Goal: Task Accomplishment & Management: Use online tool/utility

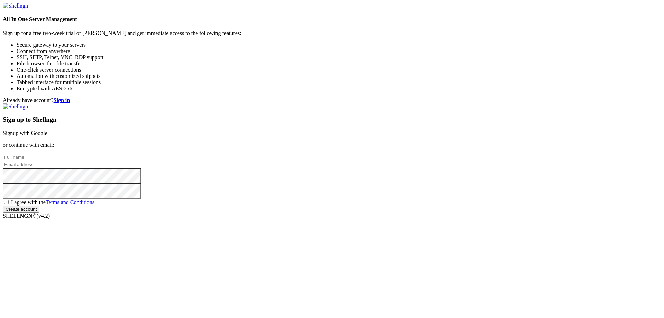
click at [64, 153] on input "text" at bounding box center [33, 156] width 61 height 7
type input "A"
type input "[PERSON_NAME]"
type input "[EMAIL_ADDRESS][DOMAIN_NAME]"
click at [94, 205] on span "I agree with the Terms and Conditions" at bounding box center [52, 202] width 83 height 6
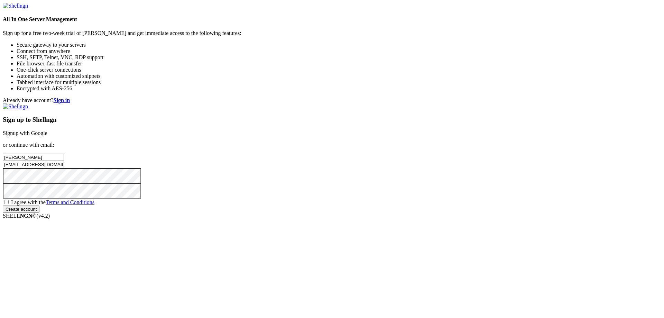
click at [9, 204] on input "I agree with the Terms and Conditions" at bounding box center [6, 201] width 4 height 4
checkbox input "true"
drag, startPoint x: 409, startPoint y: 232, endPoint x: 417, endPoint y: 240, distance: 11.7
click at [410, 213] on div "Sign up to Shellngn Signup with Google or continue with email: Abeer Rashid n01…" at bounding box center [332, 157] width 658 height 109
click at [39, 213] on input "Create account" at bounding box center [21, 208] width 37 height 7
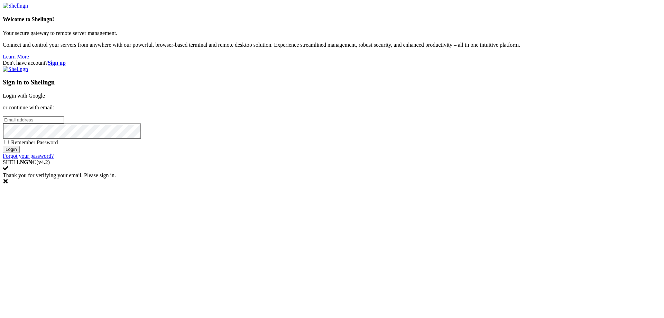
click at [64, 123] on input "email" at bounding box center [33, 119] width 61 height 7
type input "b"
type input "[EMAIL_ADDRESS][DOMAIN_NAME]"
click at [3, 146] on input "Login" at bounding box center [11, 149] width 17 height 7
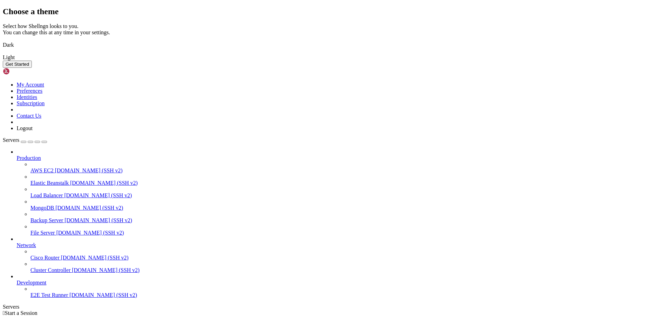
click at [3, 40] on img at bounding box center [3, 40] width 0 height 0
click at [415, 68] on div "Get Started" at bounding box center [332, 63] width 658 height 7
click at [32, 68] on button "Get Started" at bounding box center [17, 63] width 29 height 7
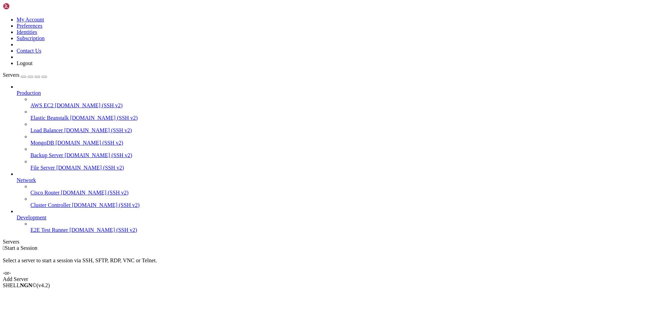
drag, startPoint x: 392, startPoint y: 130, endPoint x: 417, endPoint y: 123, distance: 26.3
click at [416, 245] on div " Start a Session Select a server to start a session via SSH, SFTP, RDP, VNC or…" at bounding box center [332, 263] width 658 height 37
click at [398, 251] on div "Select a server to start a session via SSH, SFTP, RDP, VNC or Telnet. -or-" at bounding box center [332, 263] width 658 height 25
click at [389, 251] on div "Select a server to start a session via SSH, SFTP, RDP, VNC or Telnet. -or-" at bounding box center [332, 263] width 658 height 25
click at [382, 276] on link "Add Server" at bounding box center [332, 279] width 658 height 6
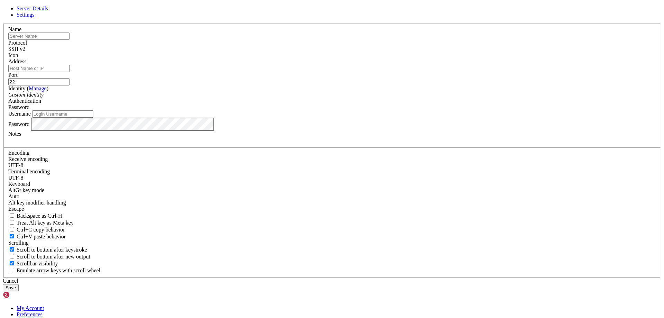
drag, startPoint x: 274, startPoint y: 60, endPoint x: 289, endPoint y: 67, distance: 16.1
click at [274, 18] on ul "Server Details Settings" at bounding box center [332, 12] width 658 height 12
click at [35, 18] on link "Settings" at bounding box center [26, 15] width 18 height 6
click at [48, 11] on span "Server Details" at bounding box center [32, 9] width 31 height 6
click at [69, 72] on input "Address" at bounding box center [38, 68] width 61 height 7
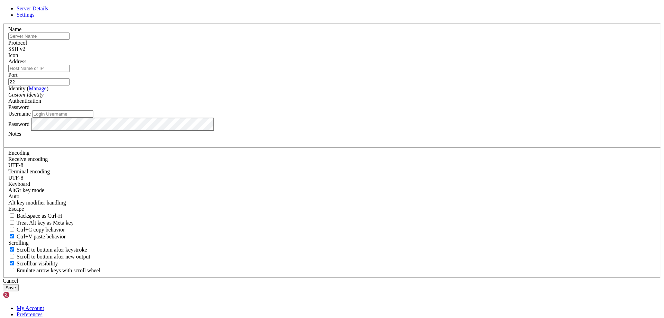
click at [69, 72] on input "Address" at bounding box center [38, 68] width 61 height 7
click at [272, 98] on div "Custom Identity" at bounding box center [331, 95] width 647 height 6
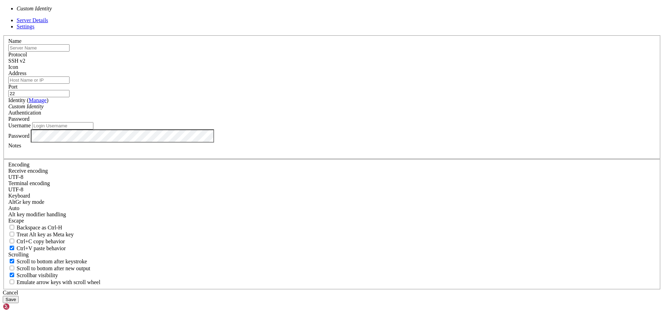
click at [69, 52] on input "text" at bounding box center [38, 47] width 61 height 7
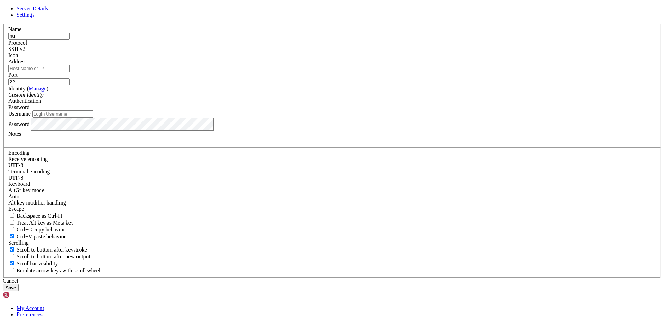
type input "n"
type input "[PERSON_NAME][EMAIL_ADDRESS][DOMAIN_NAME]"
click at [93, 118] on input "Username" at bounding box center [62, 113] width 61 height 7
type input "n01781320"
click at [69, 40] on input "[PERSON_NAME][EMAIL_ADDRESS][DOMAIN_NAME]" at bounding box center [38, 35] width 61 height 7
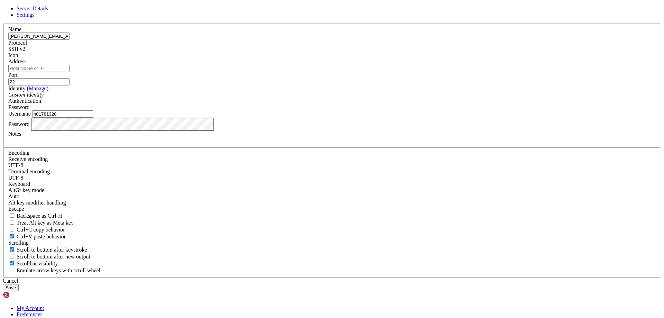
click at [69, 40] on input "[PERSON_NAME][EMAIL_ADDRESS][DOMAIN_NAME]" at bounding box center [38, 35] width 61 height 7
click at [69, 72] on input "Address" at bounding box center [38, 68] width 61 height 7
click at [69, 40] on input "[PERSON_NAME][EMAIL_ADDRESS][DOMAIN_NAME]" at bounding box center [38, 35] width 61 height 7
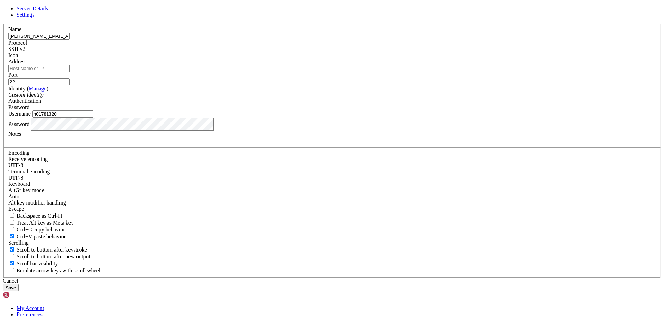
click at [69, 40] on input "[PERSON_NAME][EMAIL_ADDRESS][DOMAIN_NAME]" at bounding box center [38, 35] width 61 height 7
click at [69, 72] on input "Address" at bounding box center [38, 68] width 61 height 7
paste input "[PERSON_NAME][EMAIL_ADDRESS][DOMAIN_NAME]"
type input "[PERSON_NAME][EMAIL_ADDRESS][DOMAIN_NAME]"
click at [19, 284] on button "Save" at bounding box center [11, 287] width 16 height 7
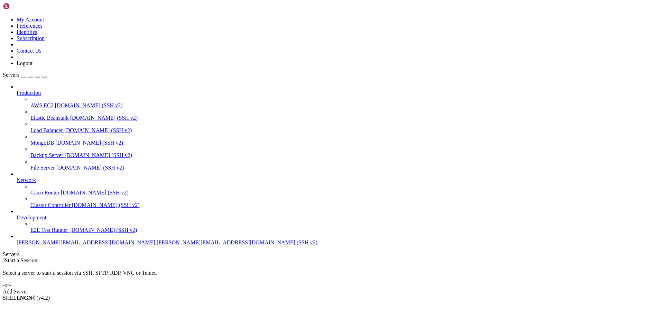
click at [52, 245] on span "[PERSON_NAME][EMAIL_ADDRESS][DOMAIN_NAME]" at bounding box center [86, 242] width 139 height 6
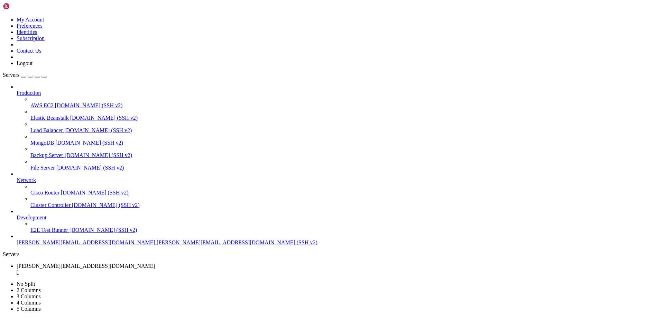
click at [155, 275] on span "[PERSON_NAME][EMAIL_ADDRESS][DOMAIN_NAME]" at bounding box center [86, 278] width 139 height 6
click at [214, 275] on link "[PERSON_NAME][EMAIL_ADDRESS][DOMAIN_NAME] " at bounding box center [339, 281] width 644 height 12
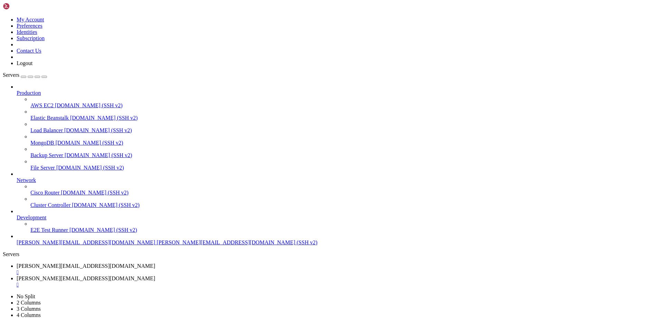
click at [214, 275] on link "[PERSON_NAME][EMAIL_ADDRESS][DOMAIN_NAME] " at bounding box center [339, 281] width 644 height 12
click at [207, 281] on div "" at bounding box center [339, 284] width 644 height 6
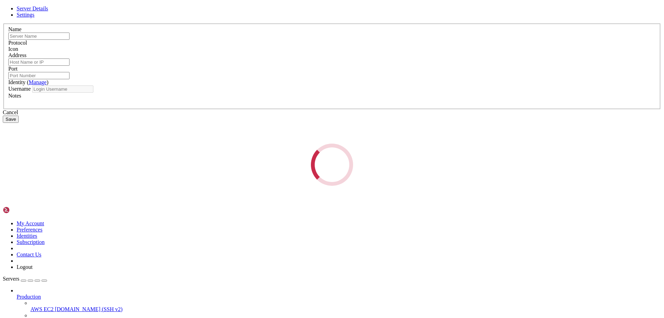
type input "[PERSON_NAME][EMAIL_ADDRESS][DOMAIN_NAME]"
type input "22"
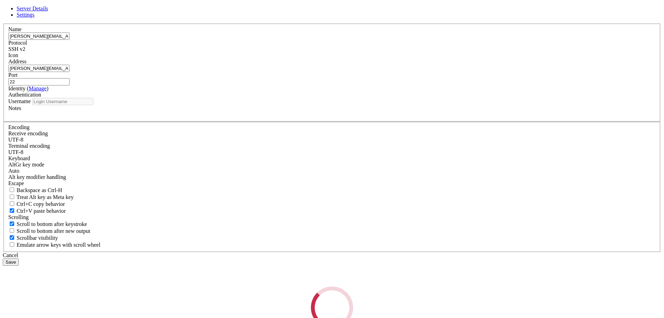
type input "n01781320"
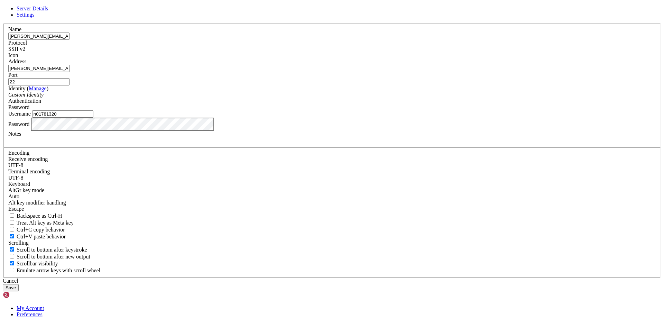
drag, startPoint x: 268, startPoint y: 120, endPoint x: 346, endPoint y: 121, distance: 78.5
click at [346, 72] on div "Address [PERSON_NAME][EMAIL_ADDRESS][DOMAIN_NAME]" at bounding box center [331, 64] width 647 height 13
click at [69, 72] on input "[PERSON_NAME][EMAIL_ADDRESS][DOMAIN_NAME]" at bounding box center [38, 68] width 61 height 7
click at [69, 72] on input "[PERSON_NAME][DOMAIN_NAME]" at bounding box center [38, 68] width 61 height 7
type input "[DOMAIN_NAME]"
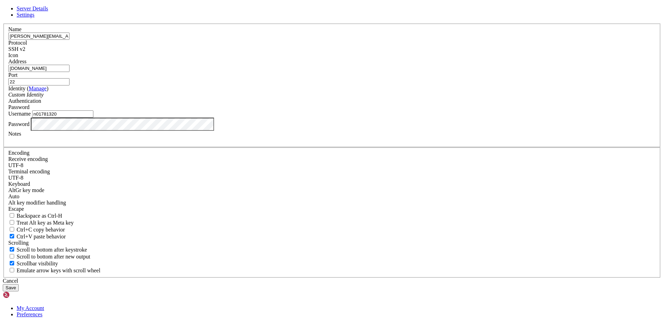
click at [69, 40] on input "[PERSON_NAME][EMAIL_ADDRESS][DOMAIN_NAME]" at bounding box center [38, 35] width 61 height 7
paste input "lake."
type input "[DOMAIN_NAME]"
click at [19, 284] on button "Save" at bounding box center [11, 287] width 16 height 7
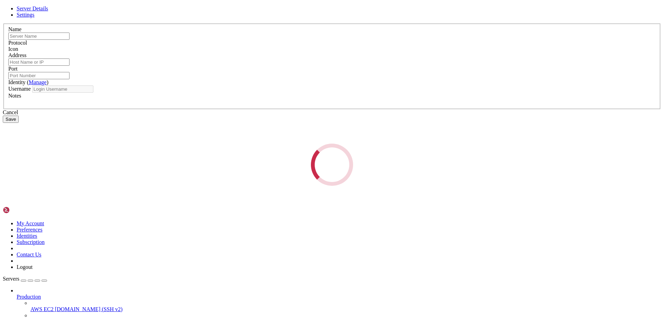
type input "[DOMAIN_NAME]"
type input "22"
type input "n01781320"
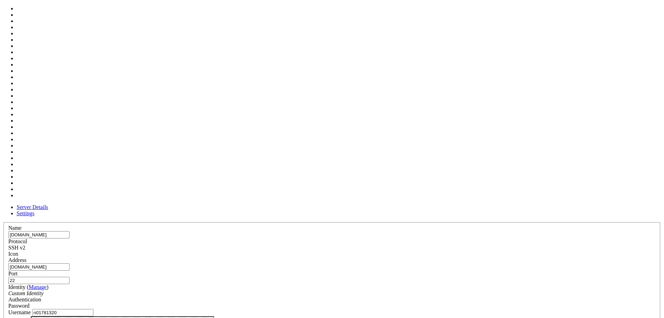
click at [422, 257] on div at bounding box center [331, 257] width 647 height 0
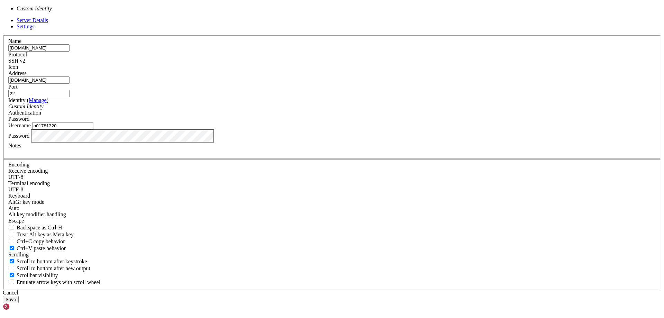
click at [339, 110] on div "Custom Identity" at bounding box center [331, 106] width 647 height 6
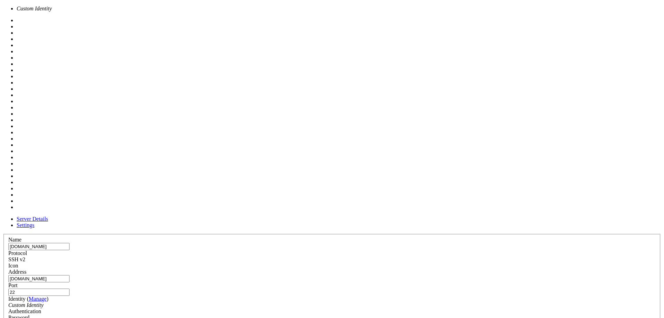
click at [8, 269] on span at bounding box center [8, 269] width 0 height 0
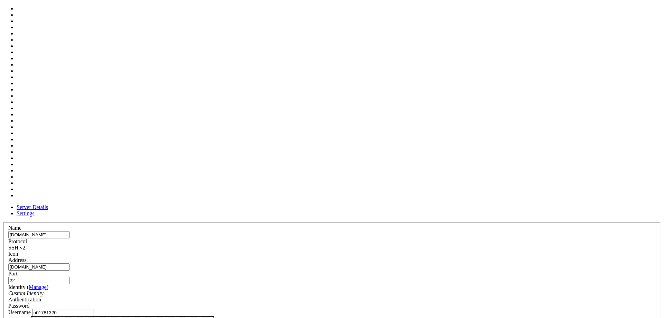
scroll to position [229, 0]
click at [427, 296] on div "Authentication Password" at bounding box center [331, 302] width 647 height 12
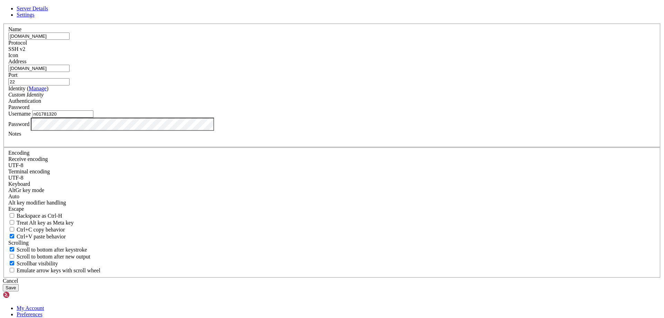
click at [35, 18] on span "Settings" at bounding box center [26, 15] width 18 height 6
click at [48, 11] on link "Server Details" at bounding box center [32, 9] width 31 height 6
click at [385, 278] on div "Cancel" at bounding box center [332, 281] width 658 height 6
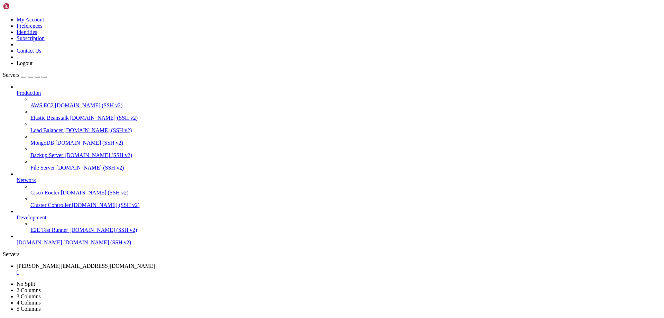
click at [69, 233] on span "[DOMAIN_NAME] (SSH v2)" at bounding box center [103, 230] width 68 height 6
click at [62, 233] on link "E2E Test Runner [DOMAIN_NAME] (SSH v2)" at bounding box center [345, 230] width 631 height 6
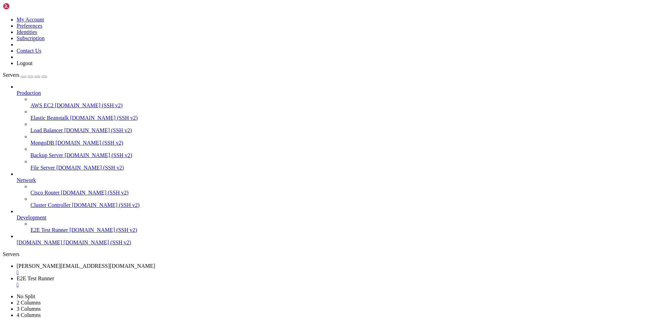
scroll to position [0, 0]
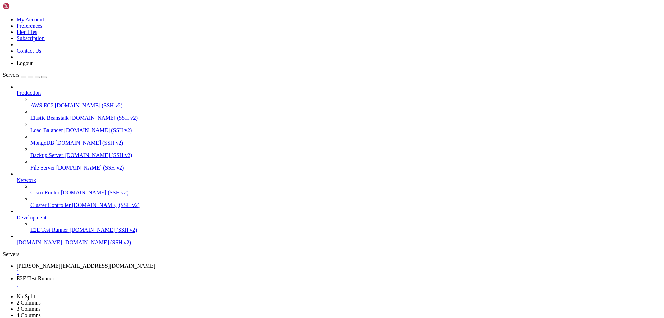
click at [54, 102] on span "AWS EC2" at bounding box center [41, 105] width 23 height 6
click at [67, 165] on span "[DOMAIN_NAME] (SSH v2)" at bounding box center [90, 168] width 68 height 6
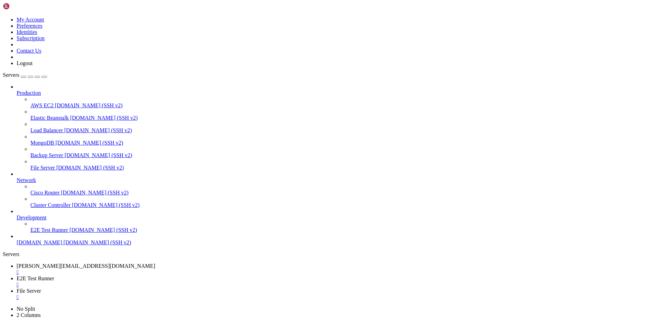
click at [107, 263] on link "[PERSON_NAME][EMAIL_ADDRESS][DOMAIN_NAME] " at bounding box center [339, 269] width 644 height 12
